Goal: Task Accomplishment & Management: Manage account settings

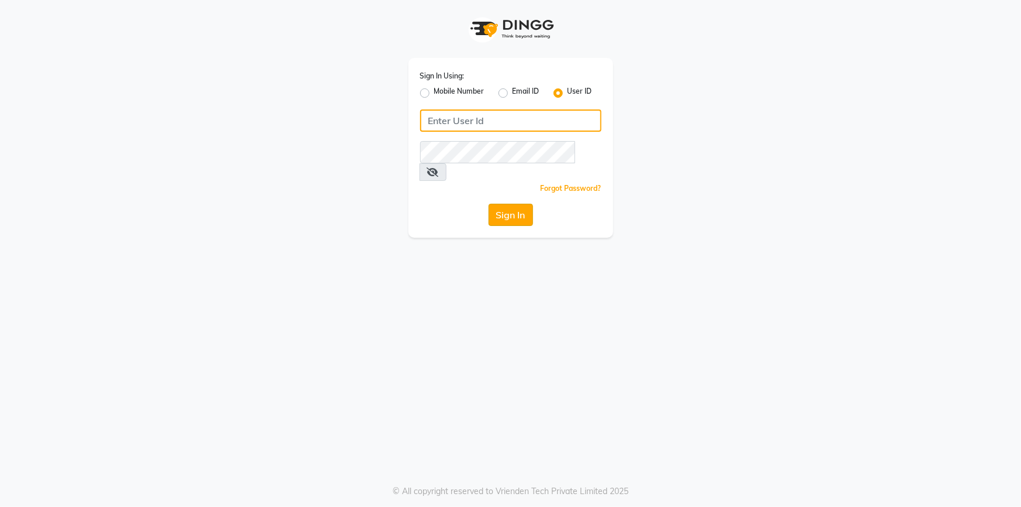
type input "7887369666"
click at [523, 204] on button "Sign In" at bounding box center [511, 215] width 44 height 22
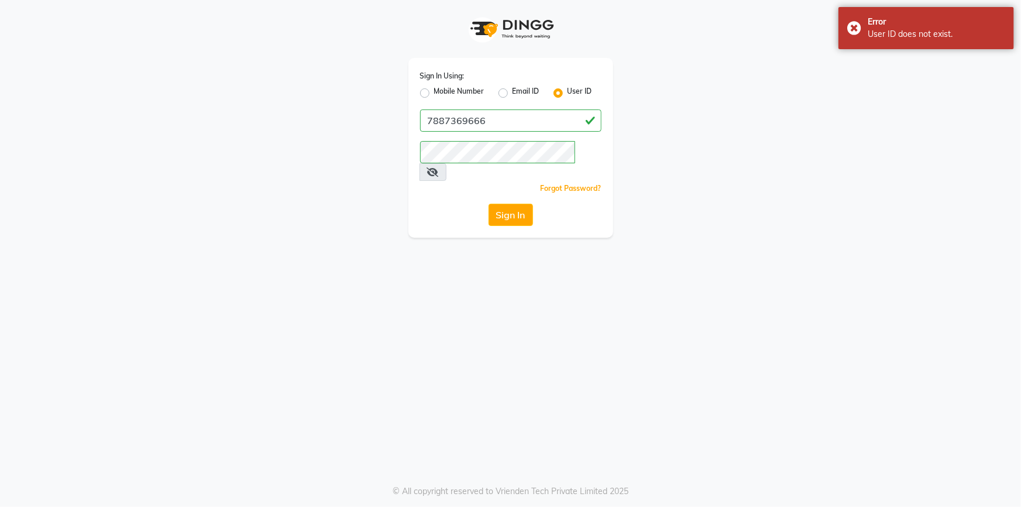
click at [434, 90] on label "Mobile Number" at bounding box center [459, 93] width 50 height 14
click at [434, 90] on input "Mobile Number" at bounding box center [438, 90] width 8 height 8
radio input "true"
radio input "false"
click at [489, 126] on input "Username" at bounding box center [530, 120] width 142 height 22
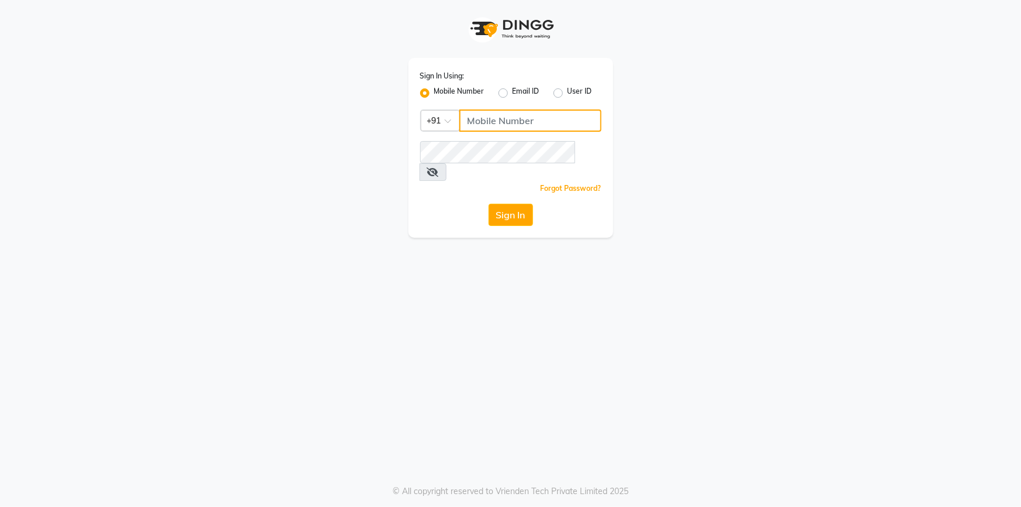
type input "7887369666"
click at [514, 204] on button "Sign In" at bounding box center [511, 215] width 44 height 22
